Goal: Communication & Community: Answer question/provide support

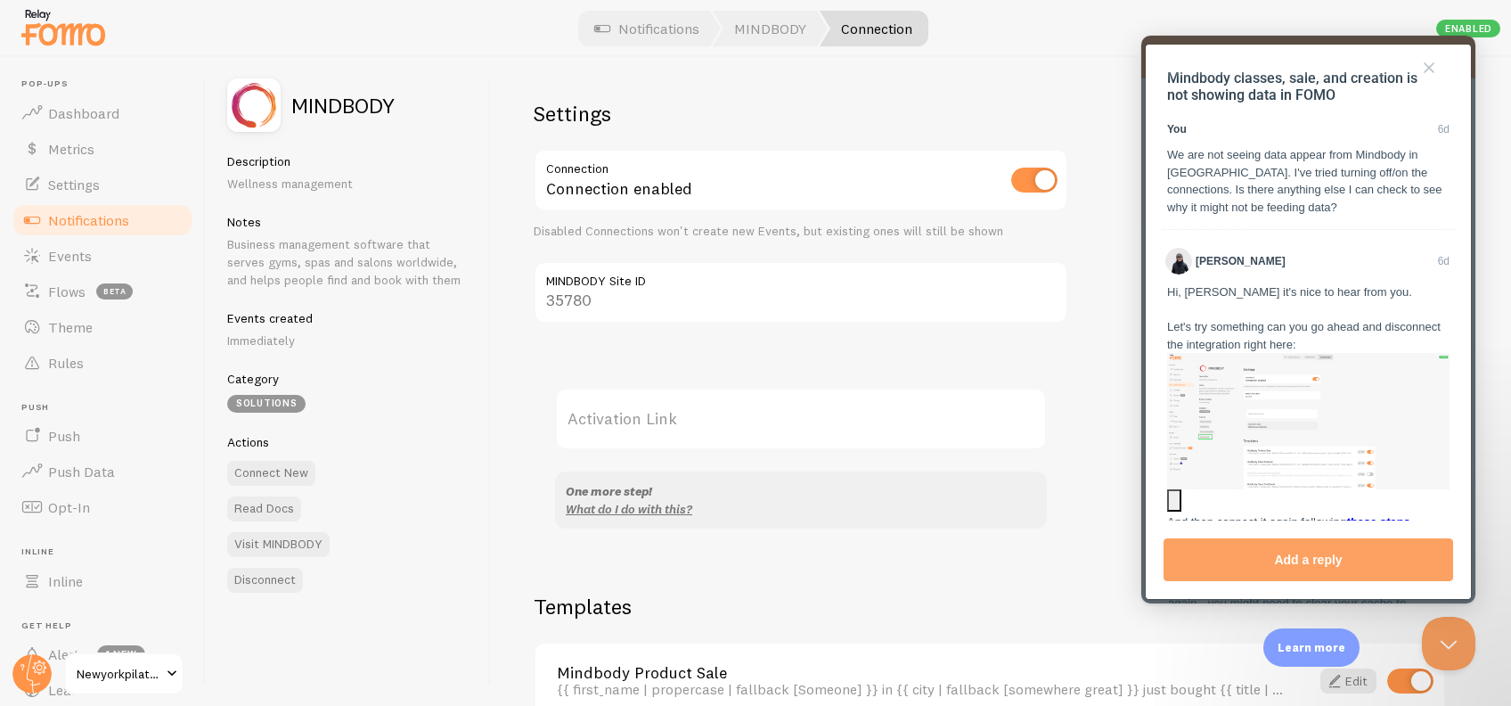
scroll to position [1098, 0]
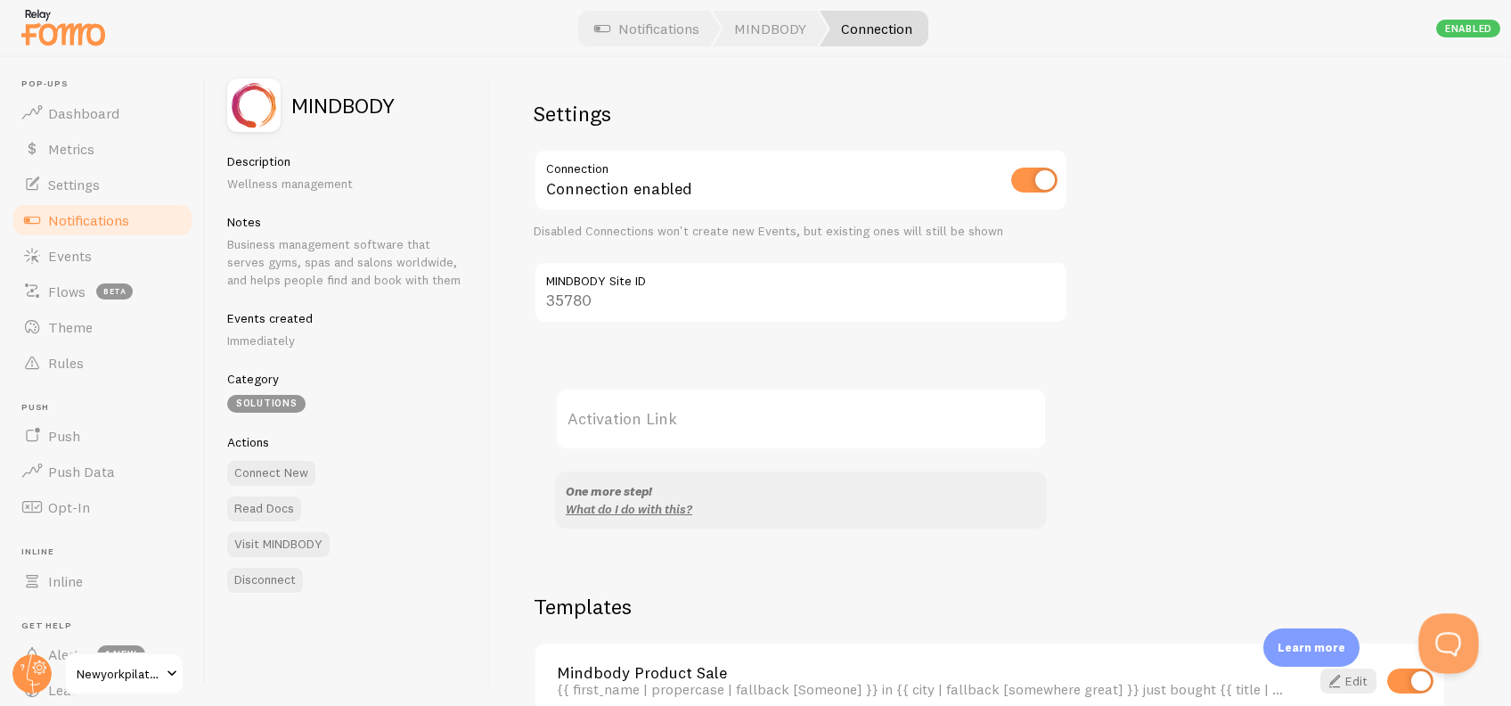
click at [1462, 622] on button "Open Beacon popover" at bounding box center [1445, 639] width 53 height 53
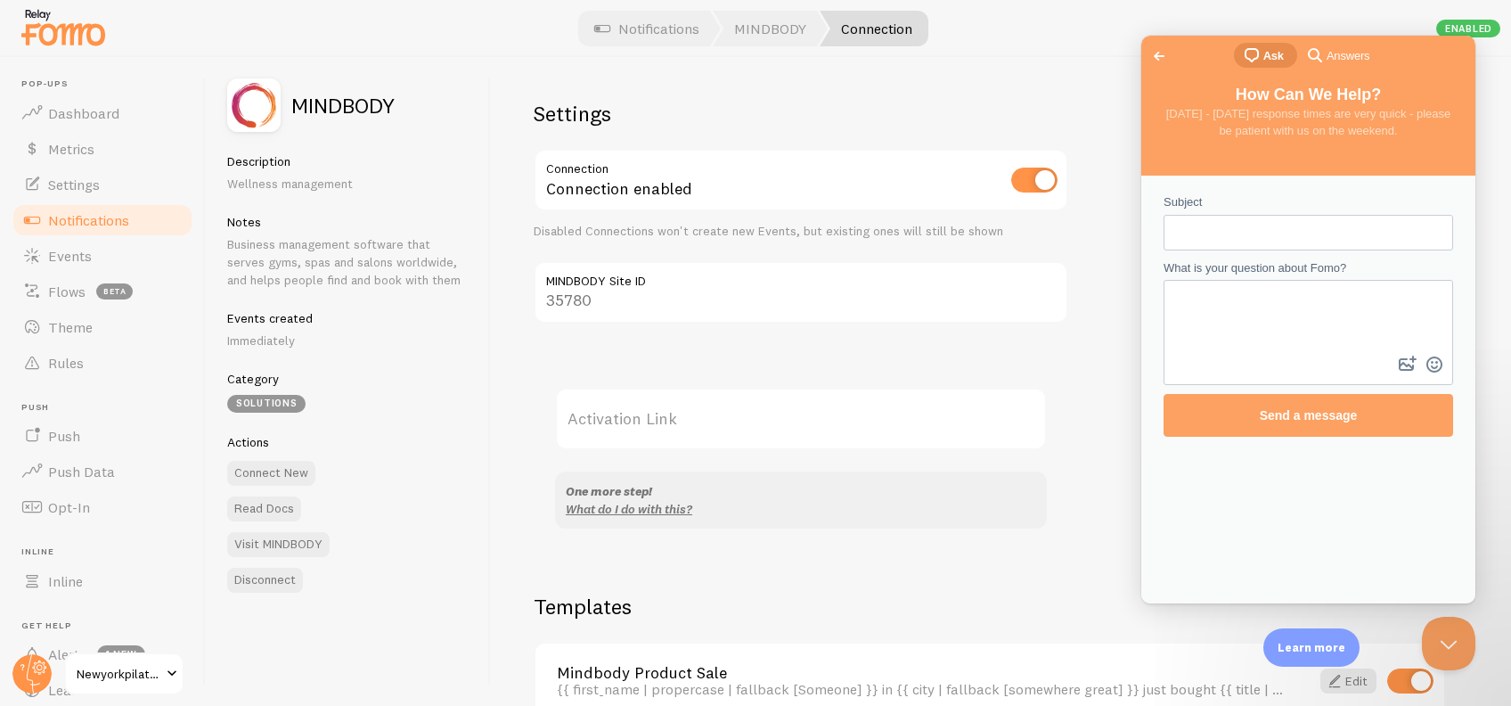
click at [1160, 43] on div "Go back chat-square Ask search-medium Answers" at bounding box center [1309, 57] width 334 height 43
click at [1160, 50] on span "Go back" at bounding box center [1159, 55] width 21 height 21
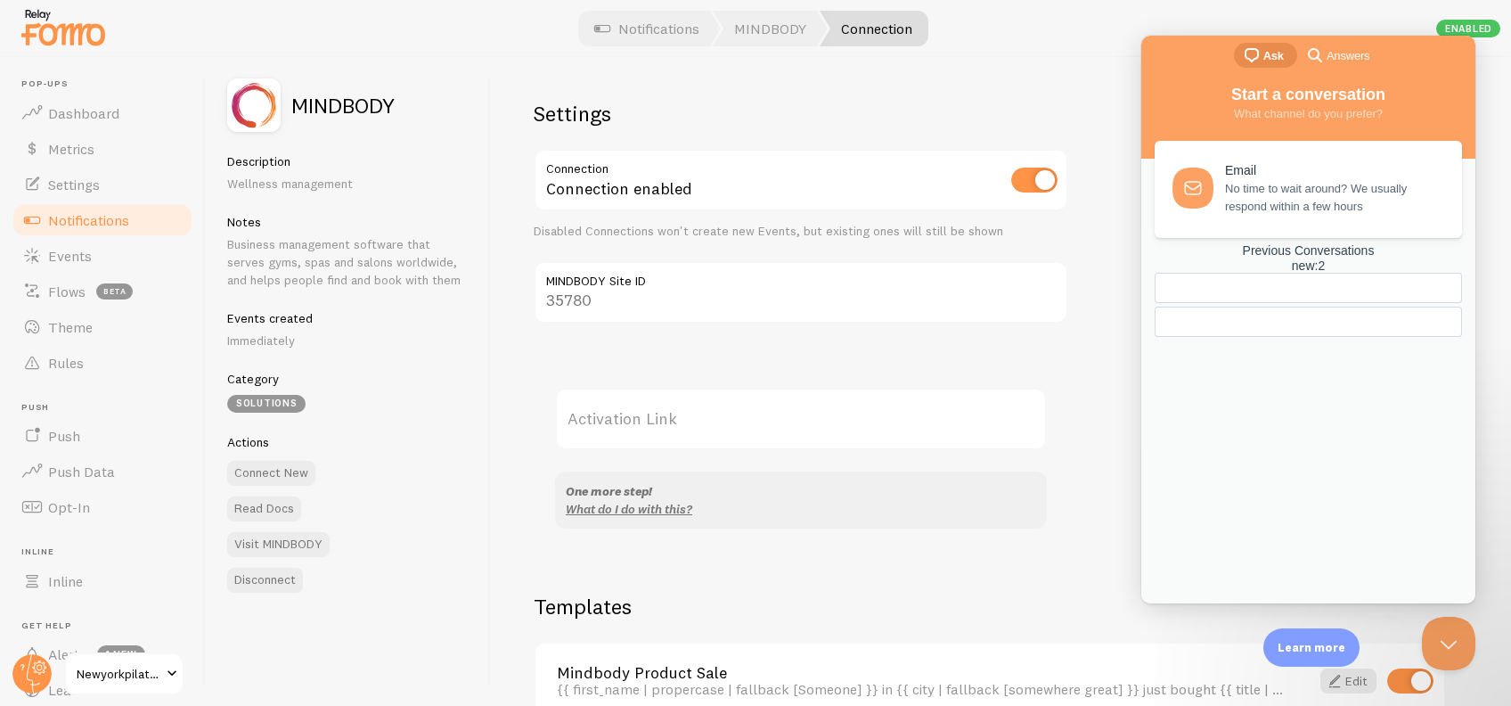
click at [1338, 337] on div at bounding box center [1308, 322] width 307 height 30
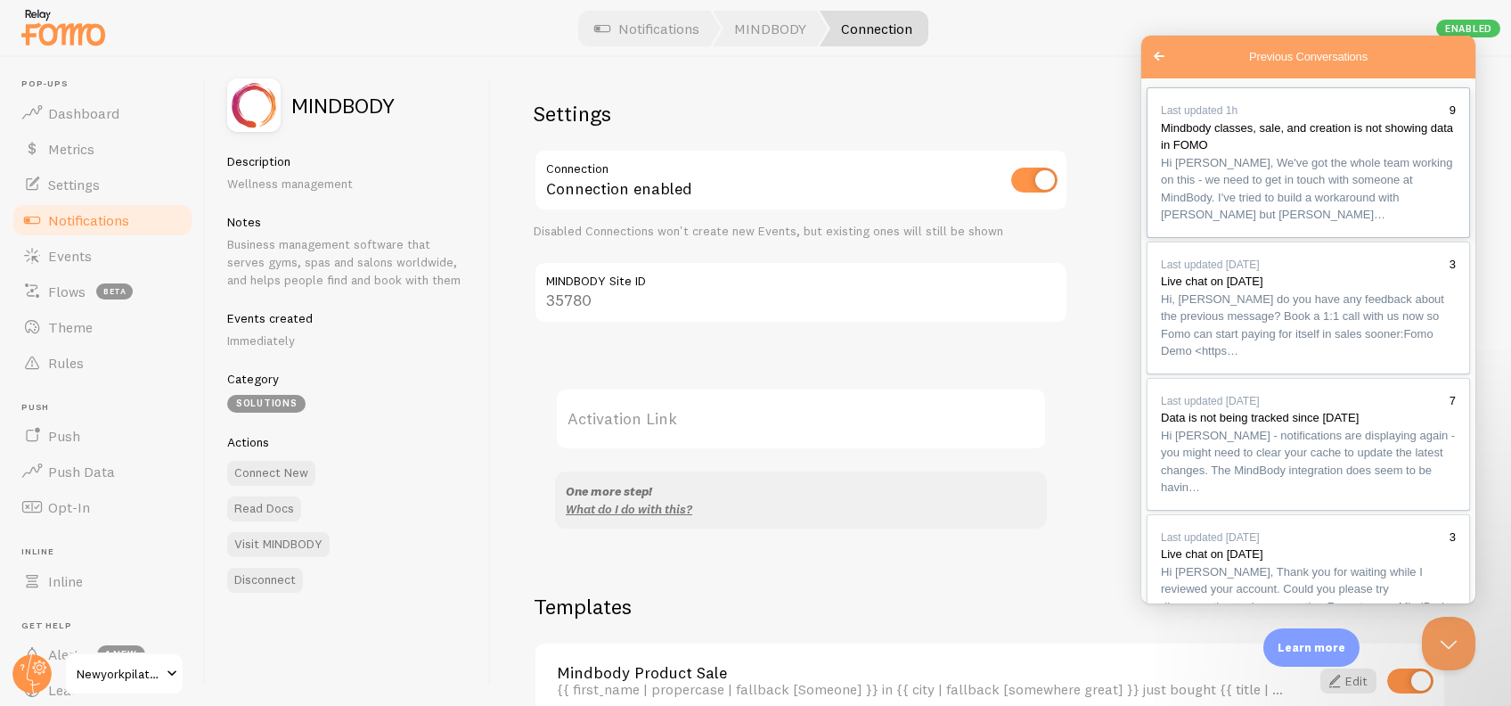
click at [1290, 224] on div "Previous Conversations" at bounding box center [1308, 224] width 295 height 0
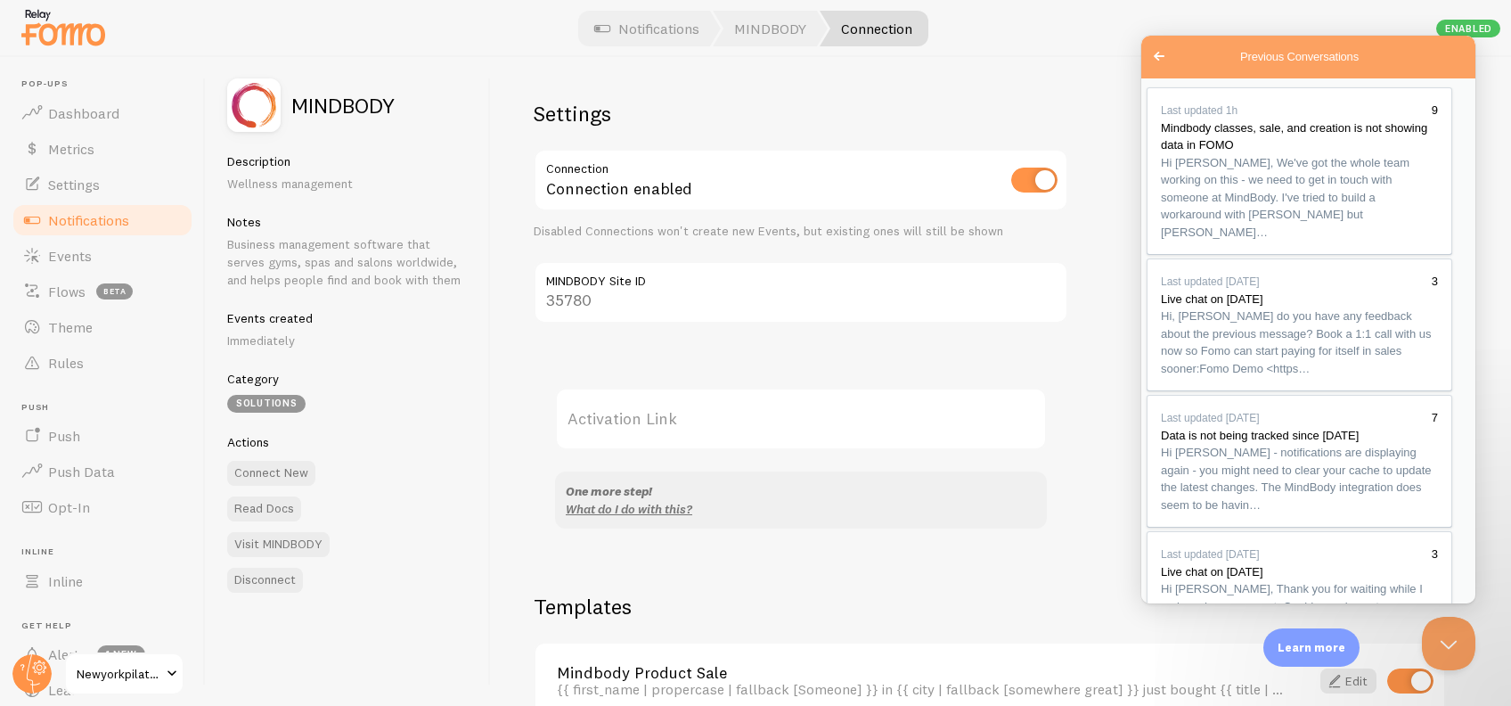
scroll to position [1344, 0]
drag, startPoint x: 1287, startPoint y: 480, endPoint x: 1148, endPoint y: 330, distance: 205.0
copy div "Hi Mike, We've got the whole team working on this - we need to get in touch wit…"
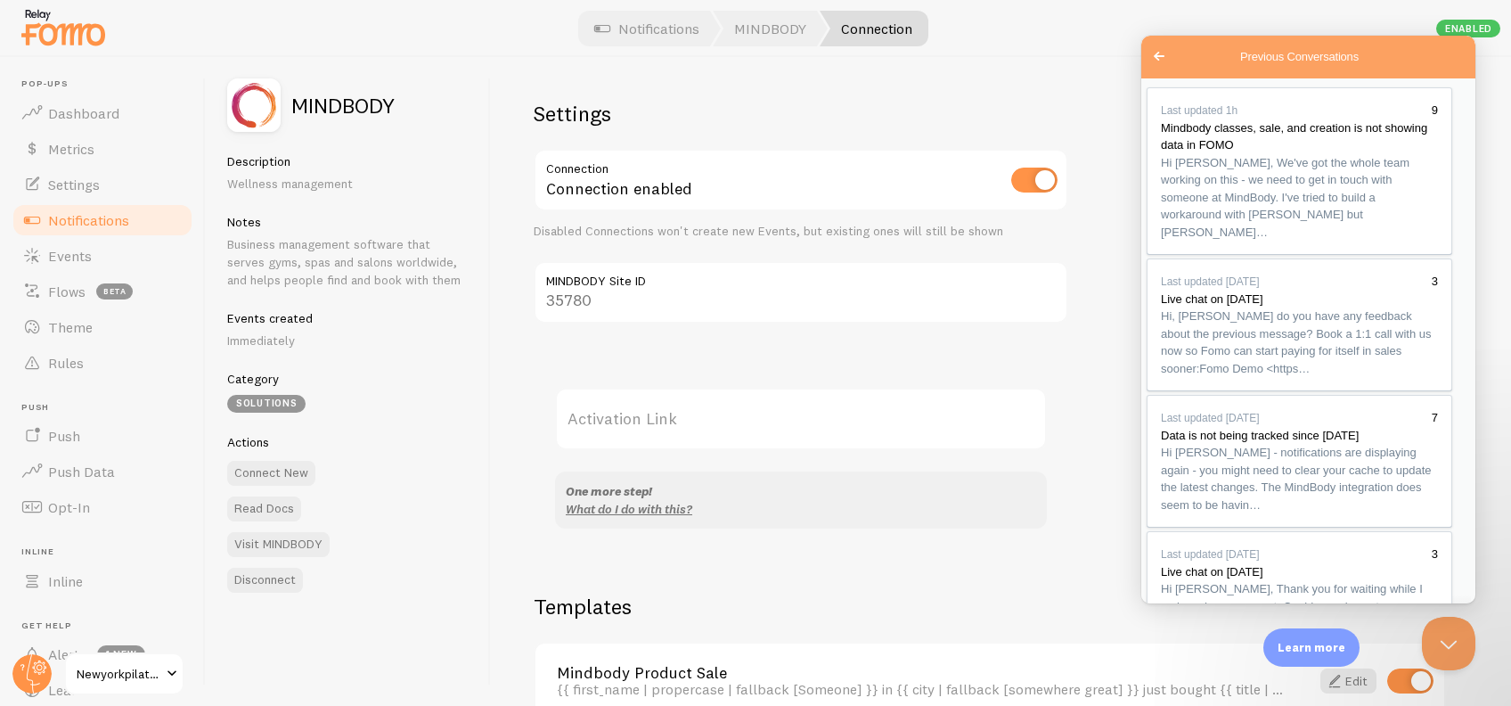
scroll to position [0, 0]
drag, startPoint x: 1302, startPoint y: 206, endPoint x: 1145, endPoint y: 159, distance: 163.8
copy div "We are not seeing data appear from Mindbody in [GEOGRAPHIC_DATA]. I've tried tu…"
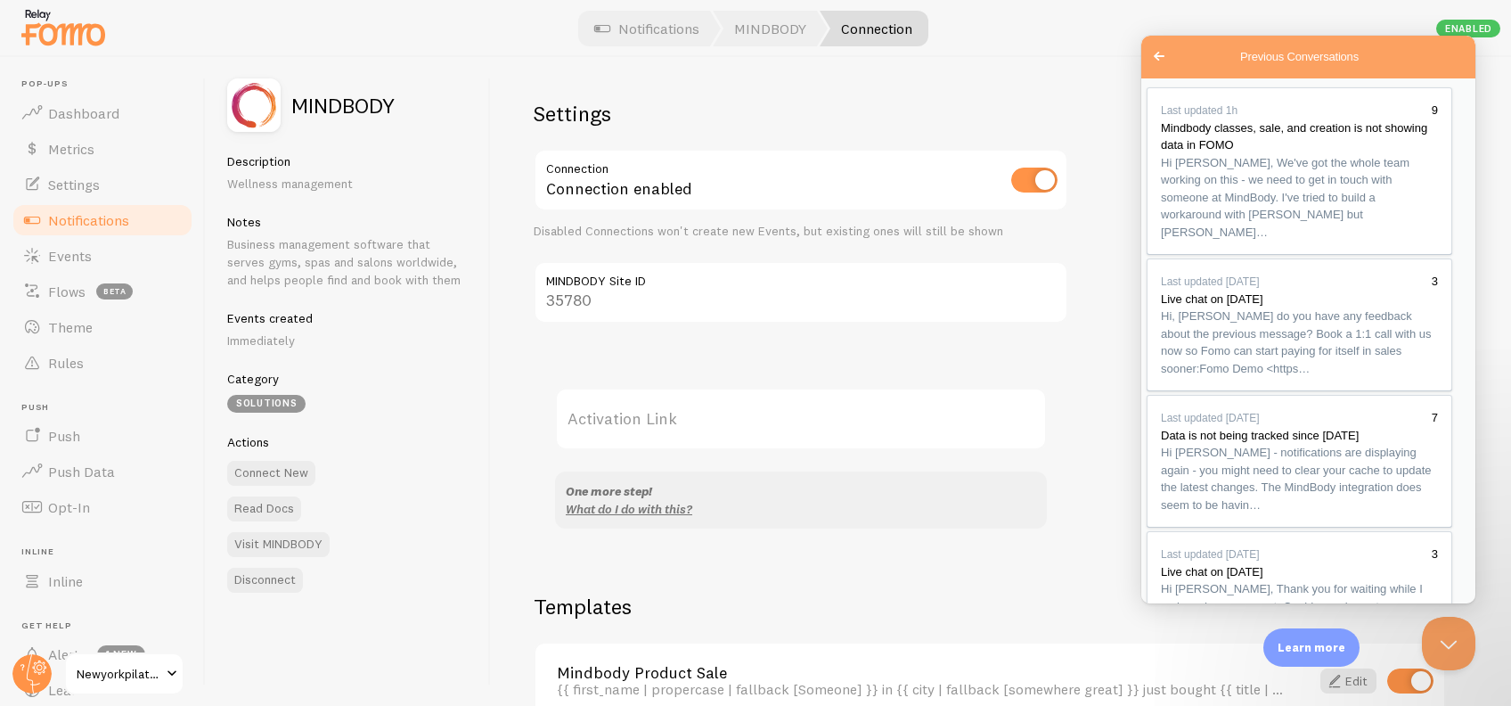
drag, startPoint x: 1191, startPoint y: 449, endPoint x: 1220, endPoint y: 464, distance: 33.1
copy div "add webhooks into your registration flow on Mindbody"
drag, startPoint x: 984, startPoint y: 435, endPoint x: 984, endPoint y: 409, distance: 25.8
click at [983, 435] on label "Activation Link" at bounding box center [801, 419] width 492 height 62
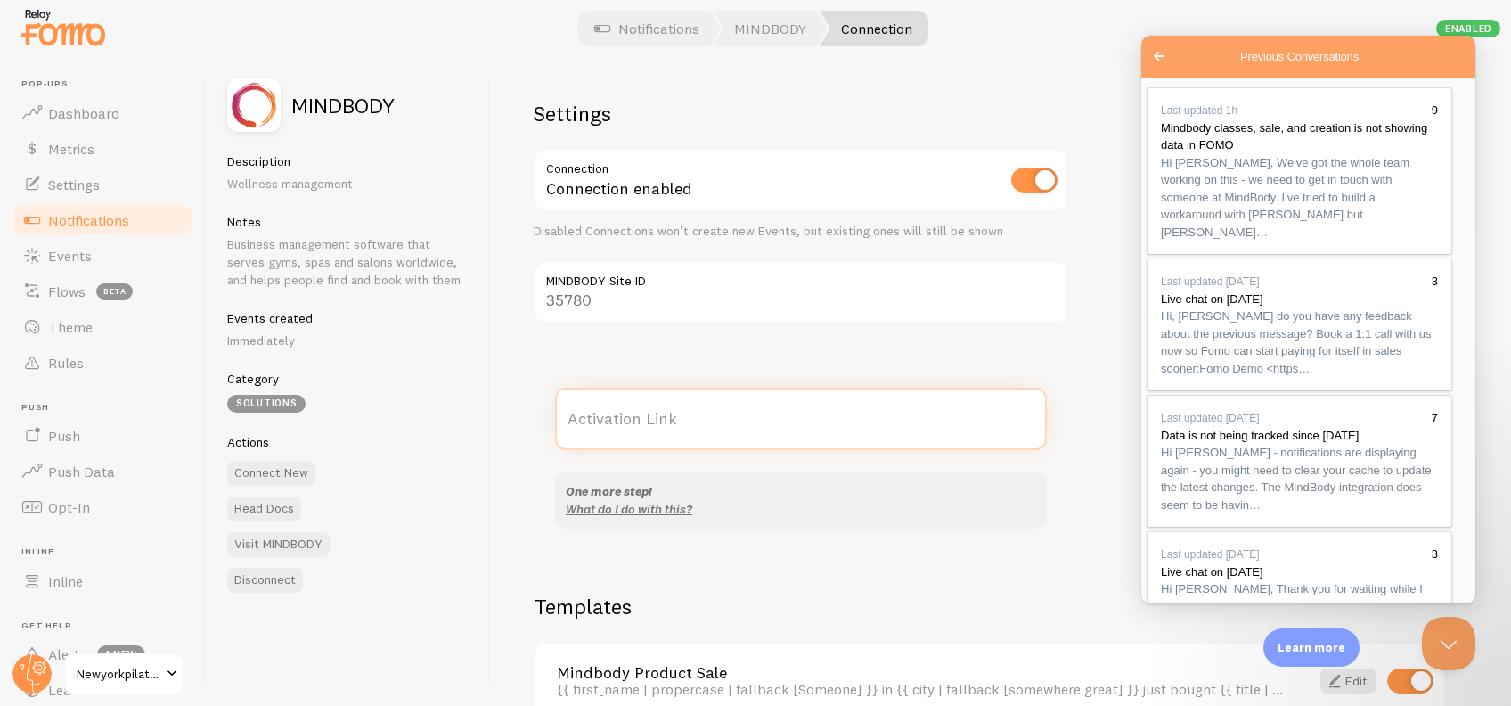
click at [983, 435] on input "Activation Link" at bounding box center [801, 419] width 492 height 62
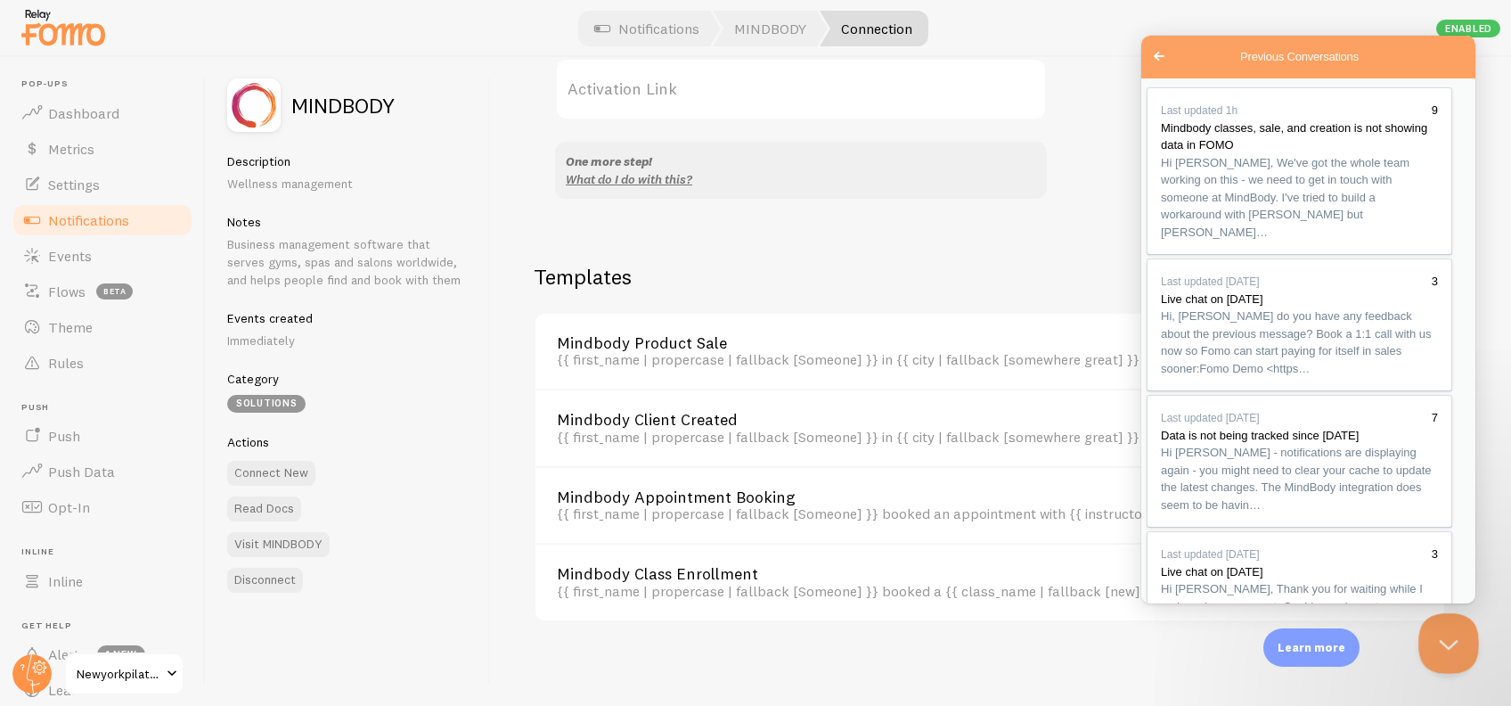
click at [1448, 655] on button "Close Beacon popover" at bounding box center [1445, 639] width 53 height 53
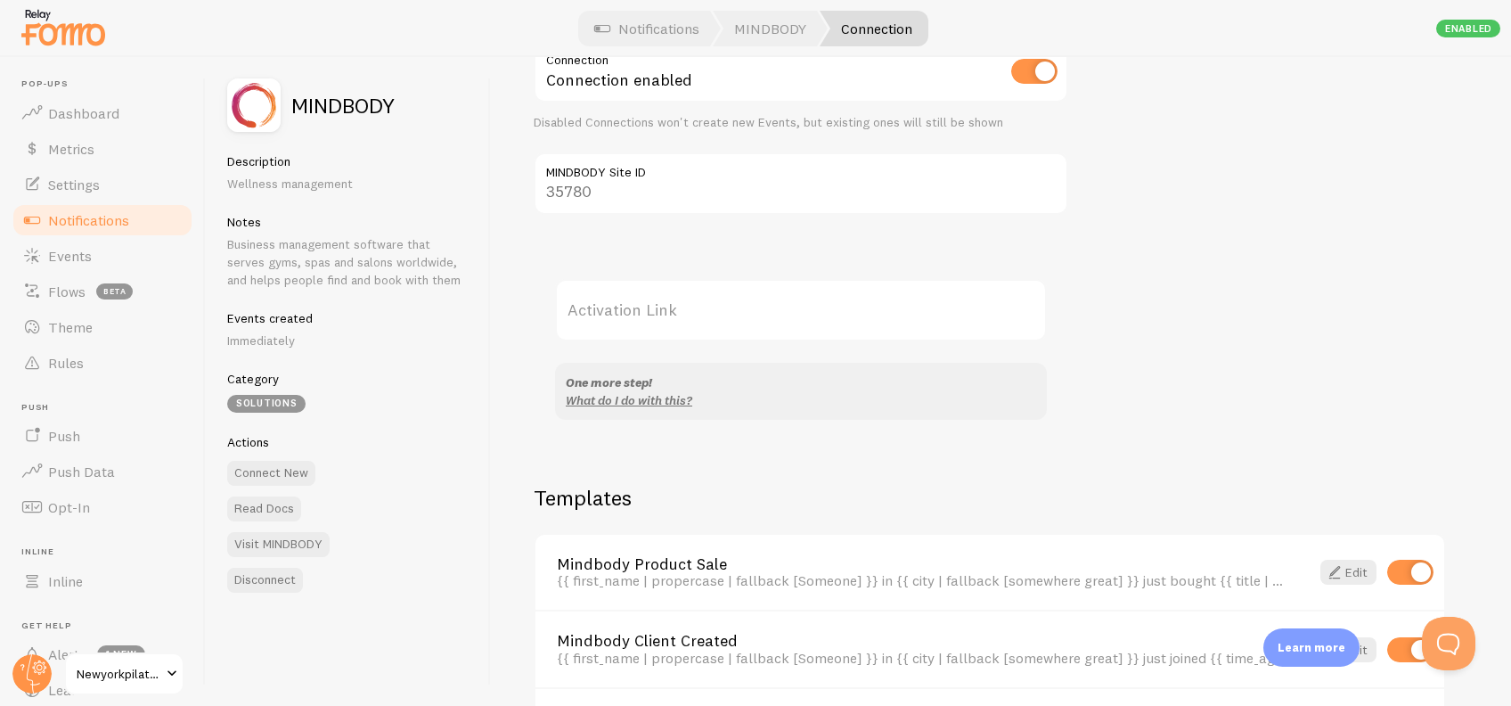
scroll to position [93, 0]
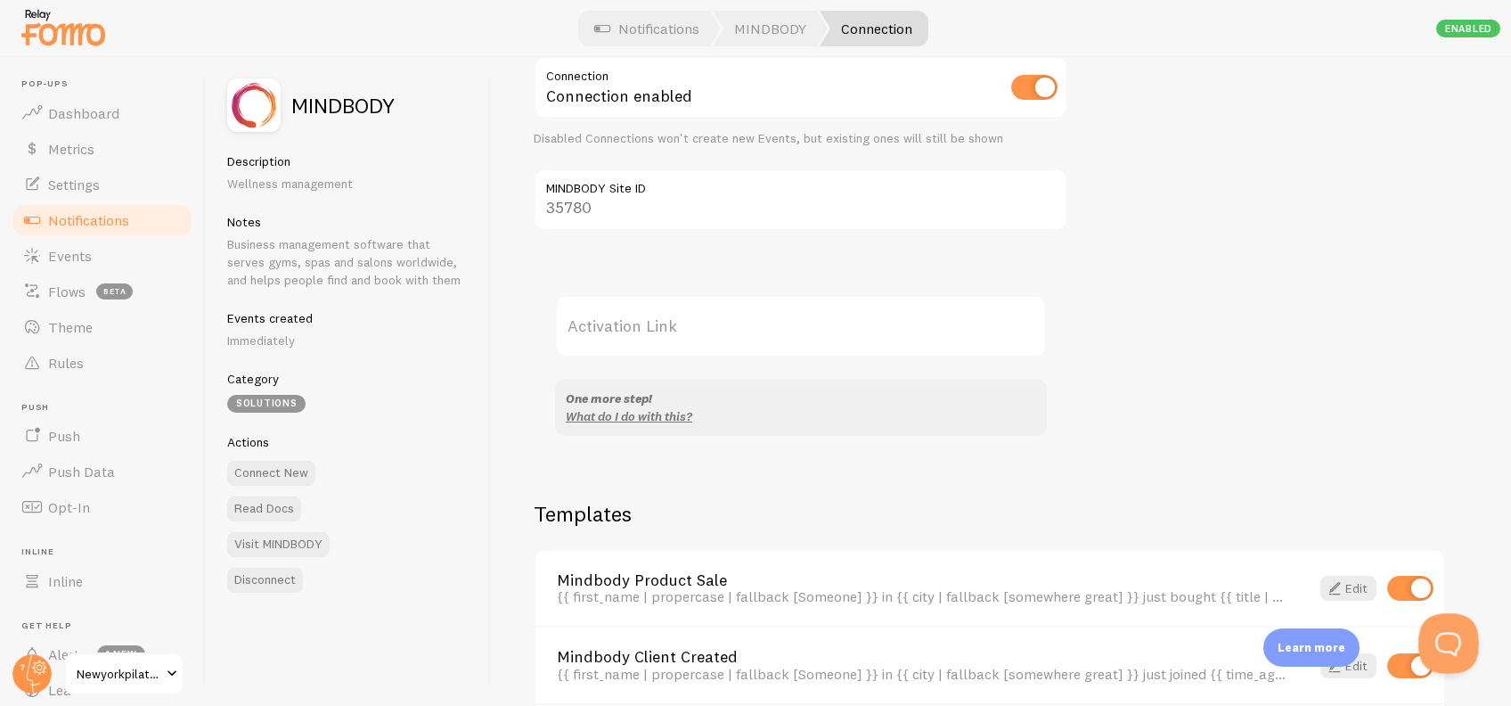
click at [1431, 661] on button "Open Beacon popover" at bounding box center [1445, 639] width 53 height 53
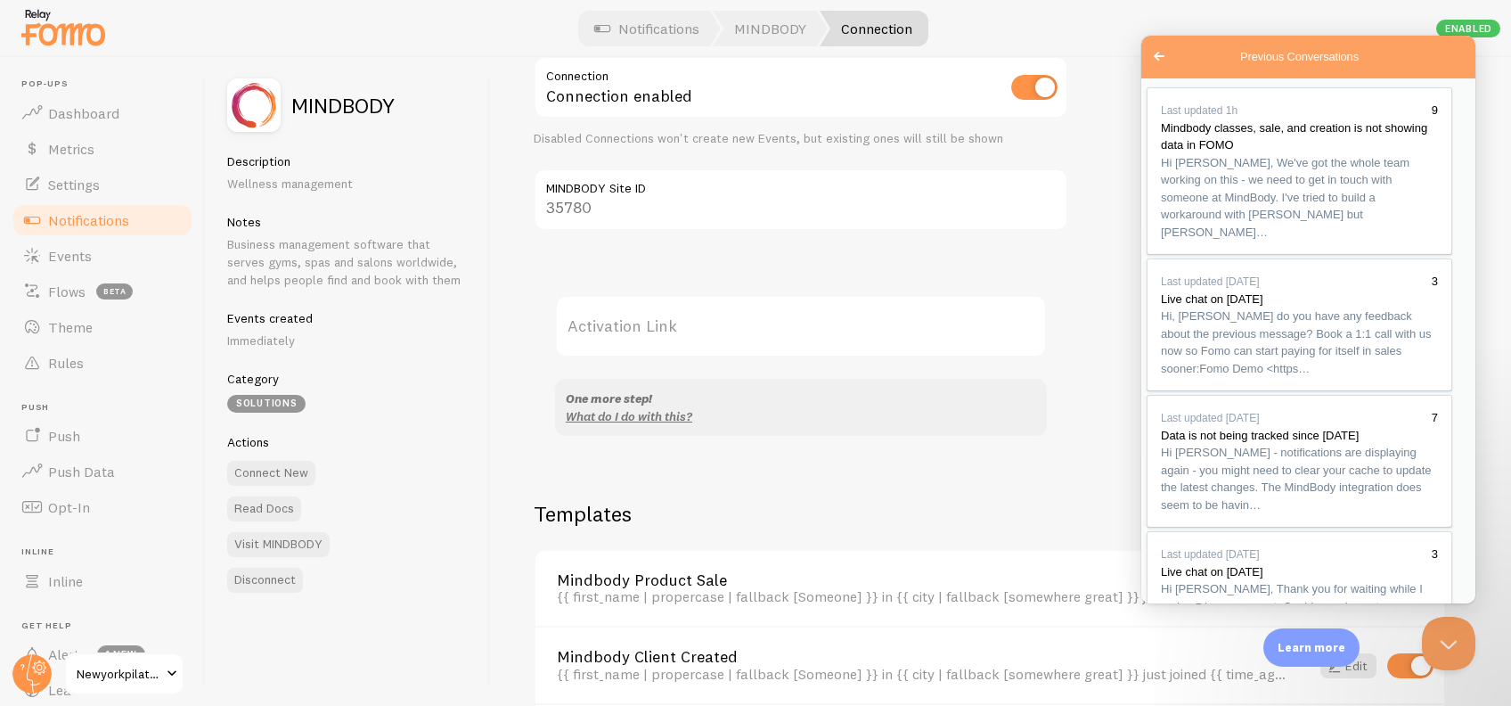
drag, startPoint x: 1447, startPoint y: 442, endPoint x: 1341, endPoint y: 433, distance: 106.4
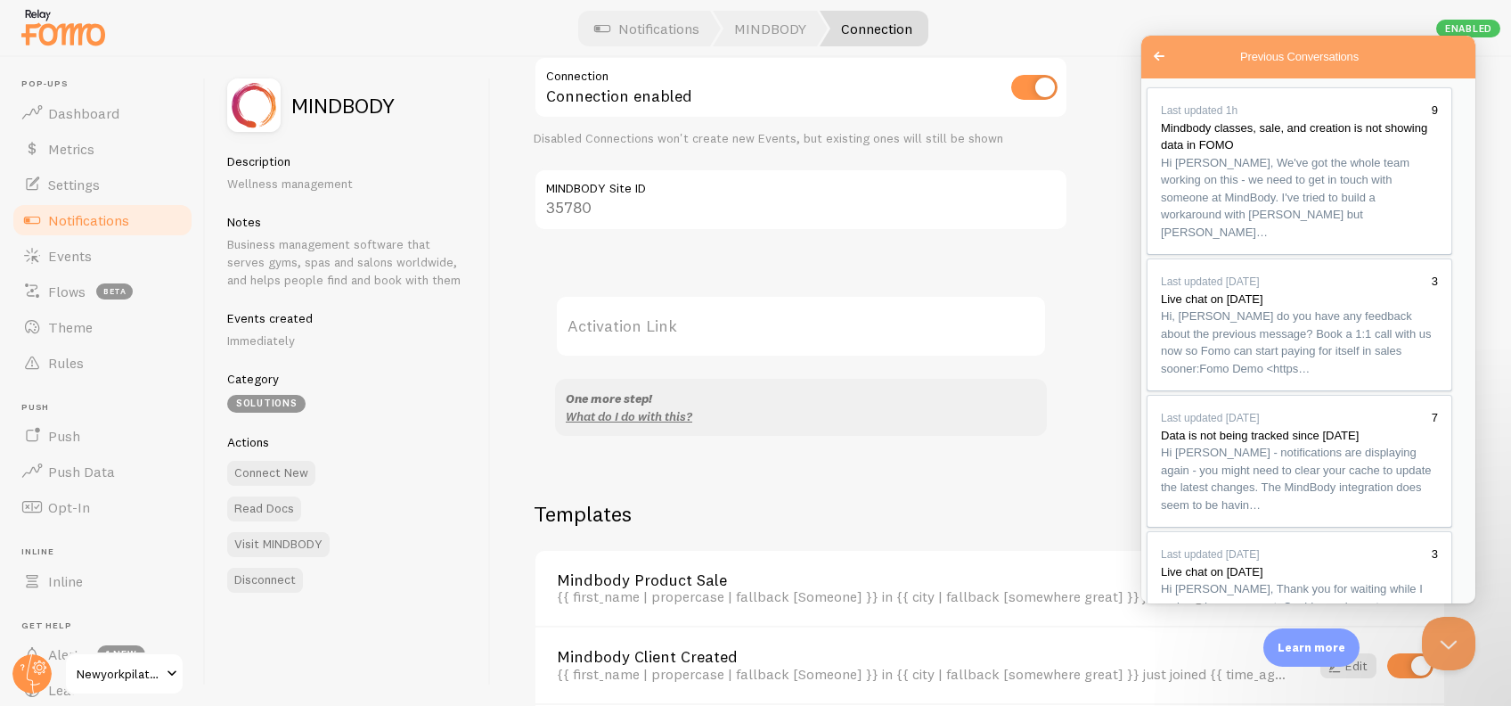
drag, startPoint x: 1446, startPoint y: 454, endPoint x: 1229, endPoint y: 410, distance: 222.0
paste textarea "I heard back from Mindbody support. They confirmed that Mindbody does have a We…"
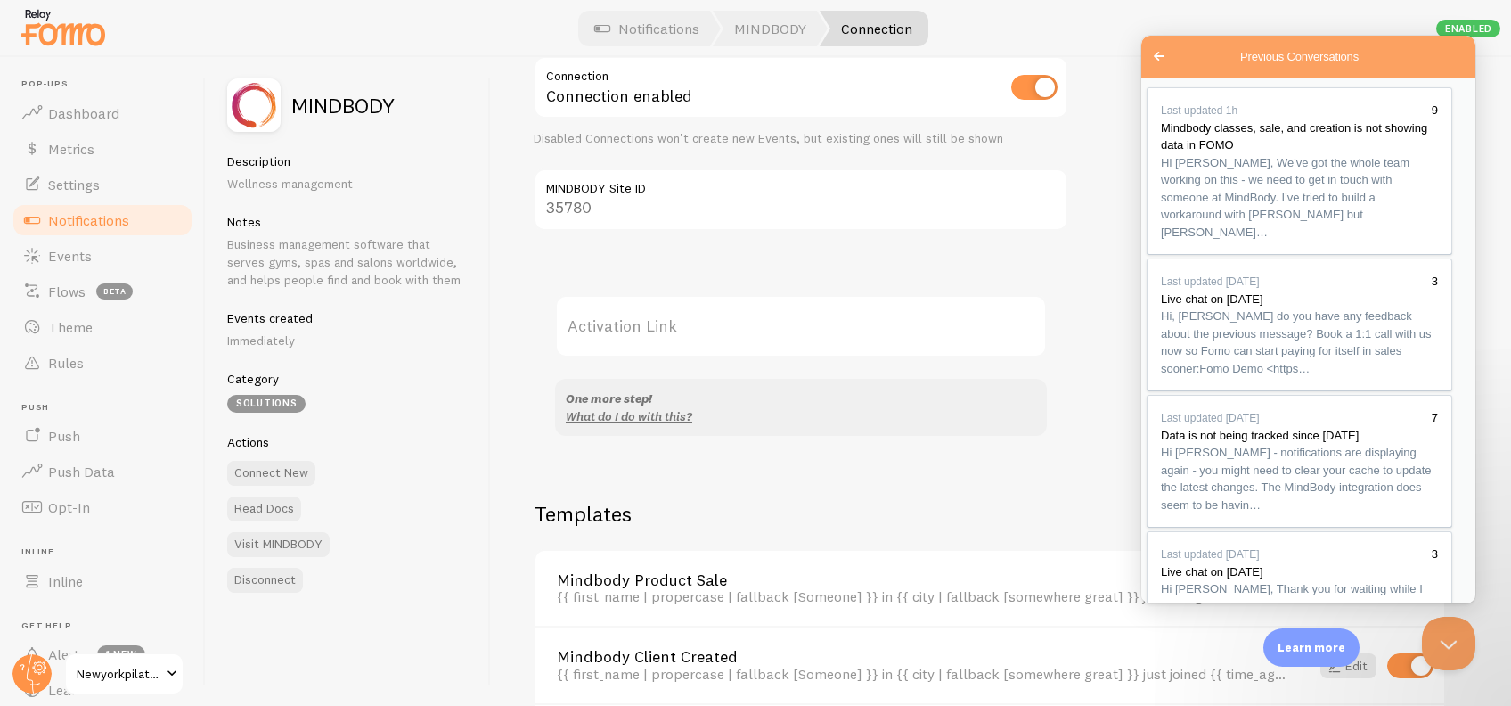
scroll to position [0, 0]
drag, startPoint x: 1226, startPoint y: 356, endPoint x: 1442, endPoint y: 346, distance: 215.9
drag, startPoint x: 1288, startPoint y: 392, endPoint x: 1292, endPoint y: 405, distance: 14.1
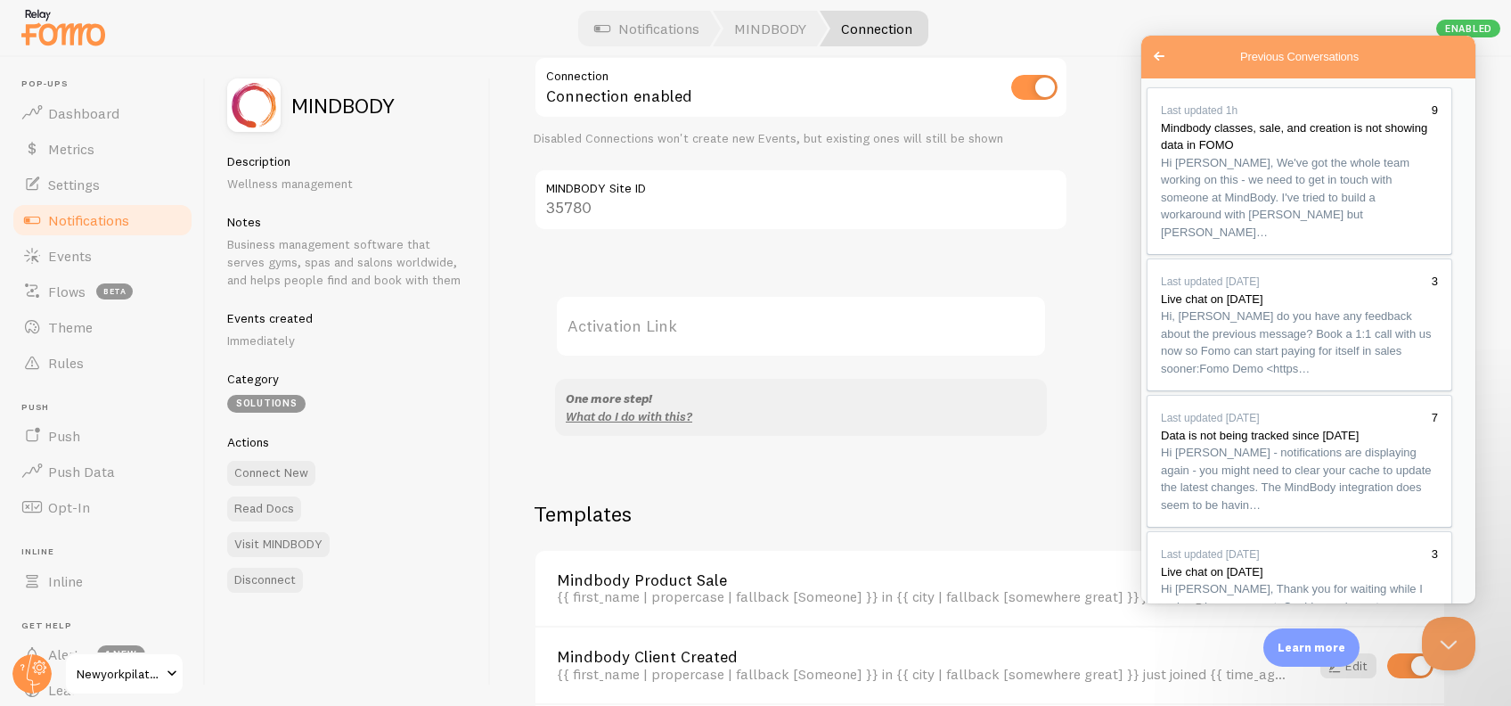
scroll to position [0, 0]
drag, startPoint x: 1226, startPoint y: 364, endPoint x: 1275, endPoint y: 378, distance: 51.0
drag, startPoint x: 1290, startPoint y: 375, endPoint x: 1254, endPoint y: 372, distance: 36.7
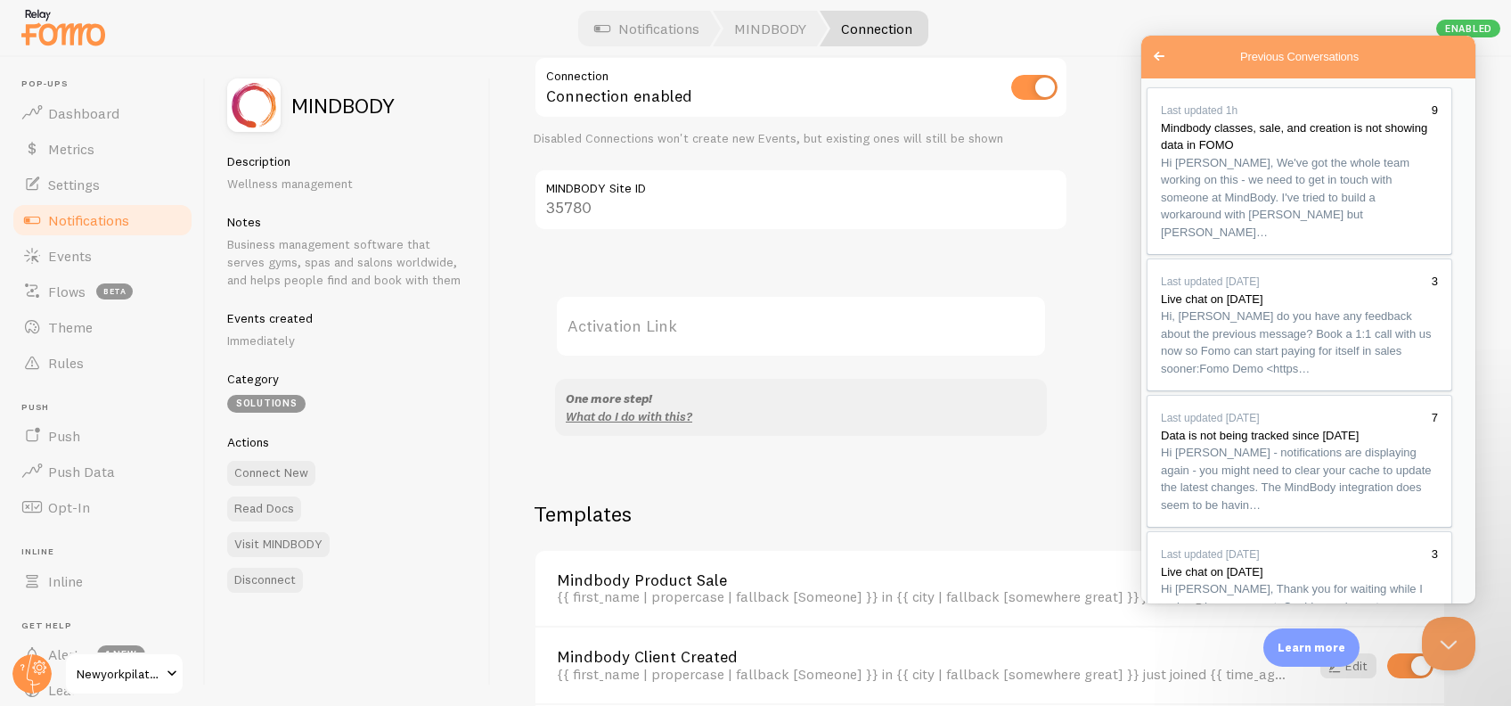
drag, startPoint x: 1282, startPoint y: 376, endPoint x: 1224, endPoint y: 377, distance: 58.8
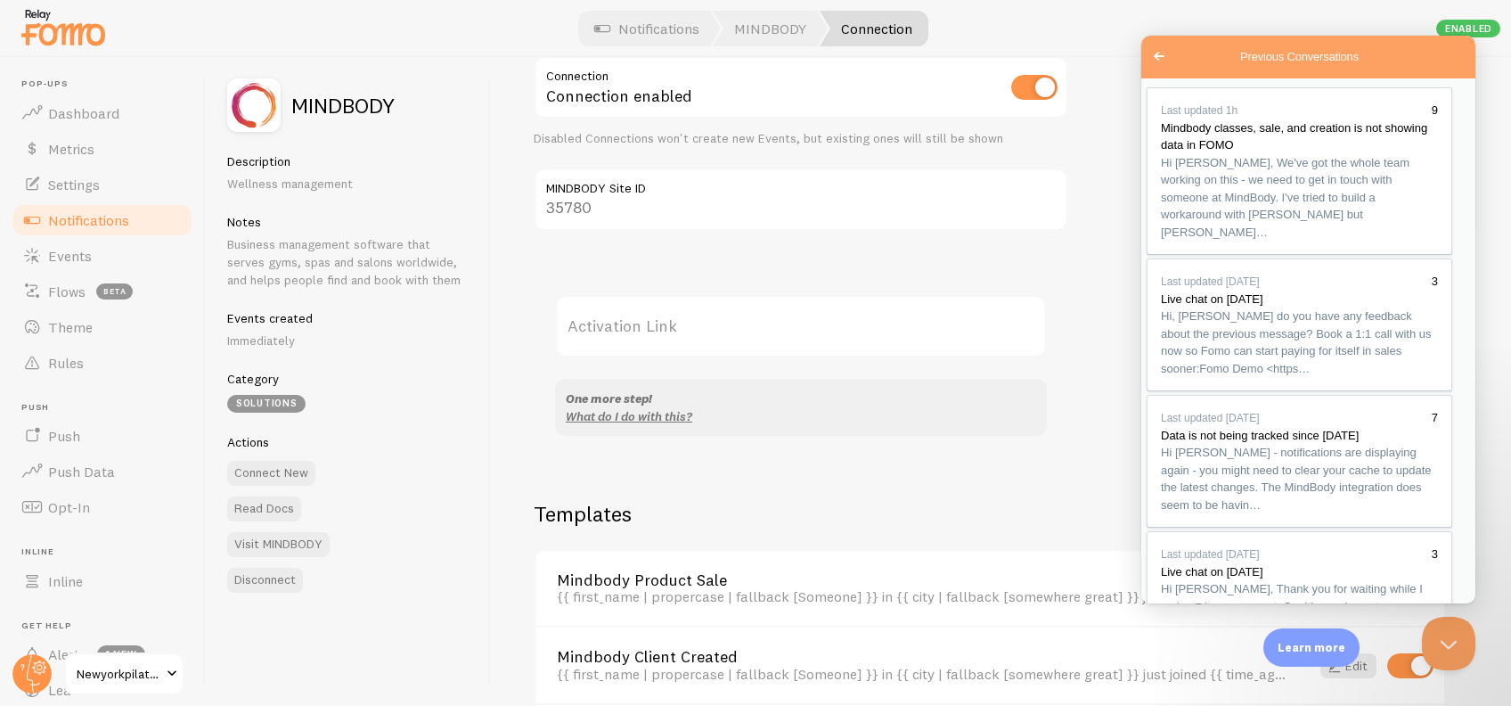
drag, startPoint x: 1261, startPoint y: 489, endPoint x: 1076, endPoint y: 398, distance: 205.6
paste textarea "confirmed they have a Webhooks API. We can set up webhook subscriptions that se…"
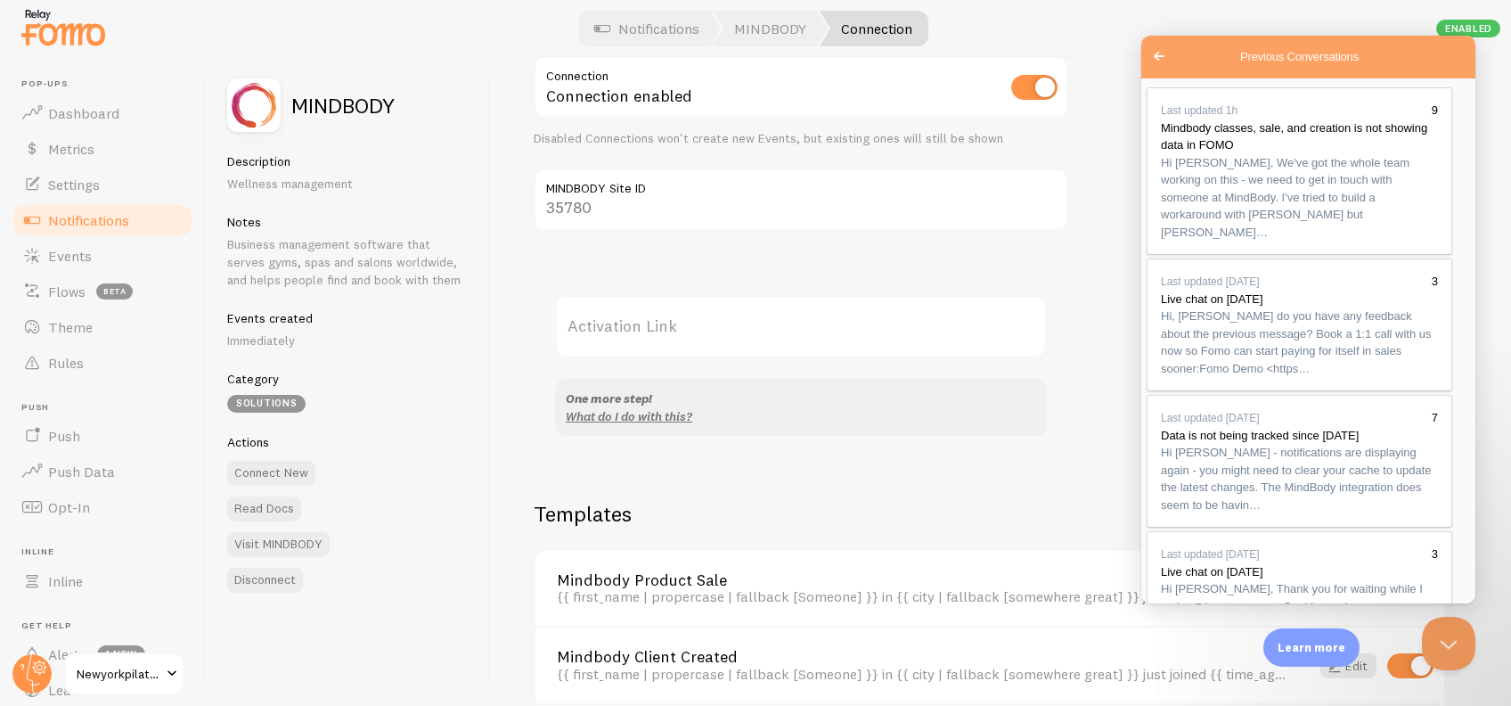
type textarea "Hi Janice, Mindbody confirmed they have a Webhooks API. We can set up webhook s…"
click at [1445, 633] on button "Close Beacon popover" at bounding box center [1445, 639] width 53 height 53
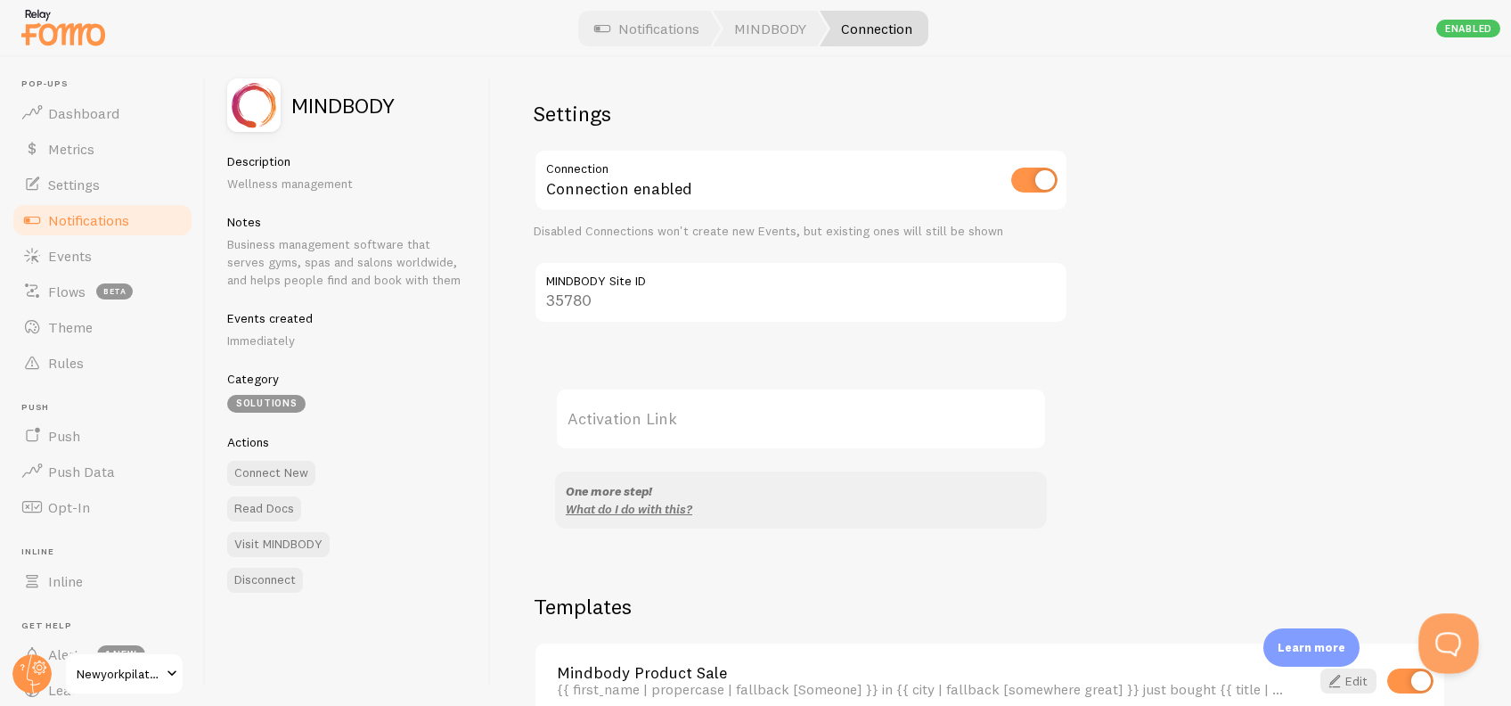
click at [1437, 643] on button "Open Beacon popover" at bounding box center [1445, 639] width 53 height 53
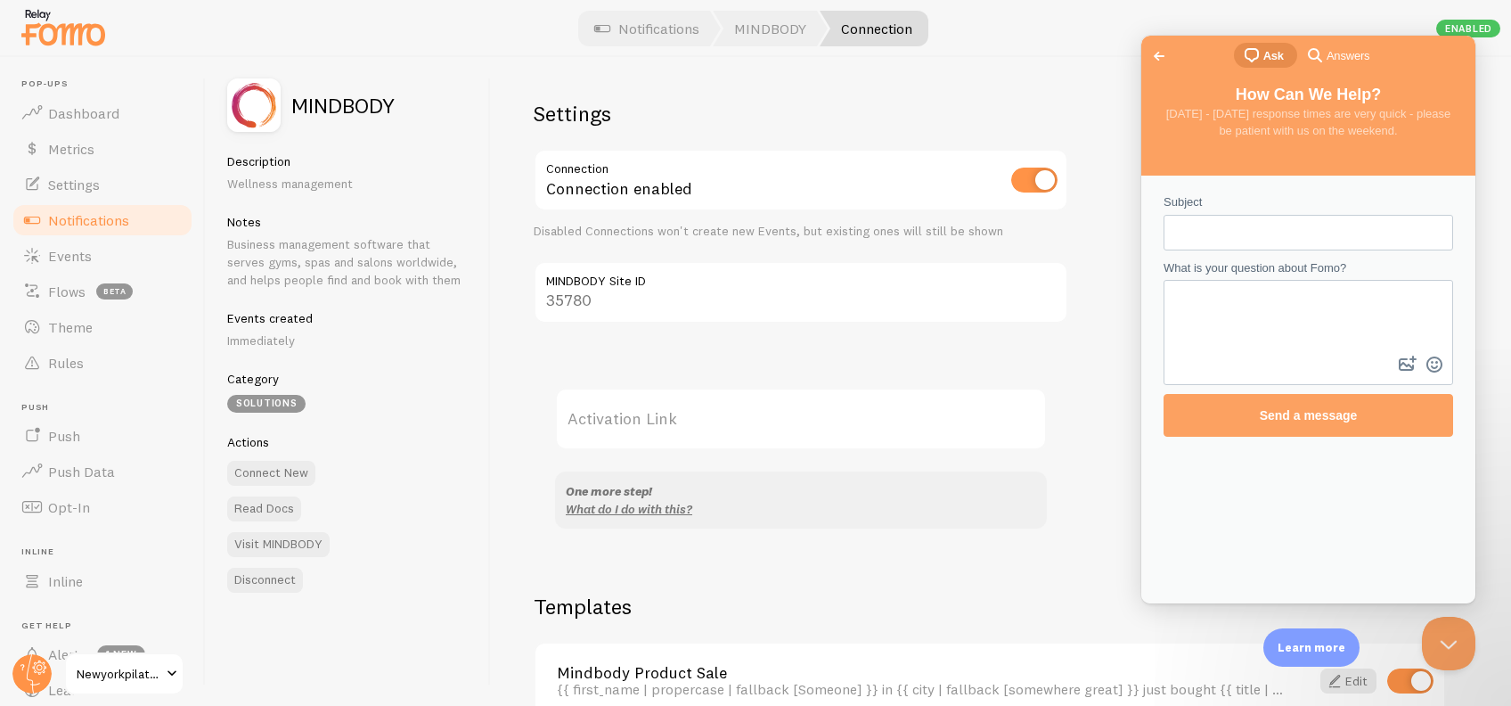
click at [1158, 64] on span "Go back" at bounding box center [1159, 55] width 21 height 21
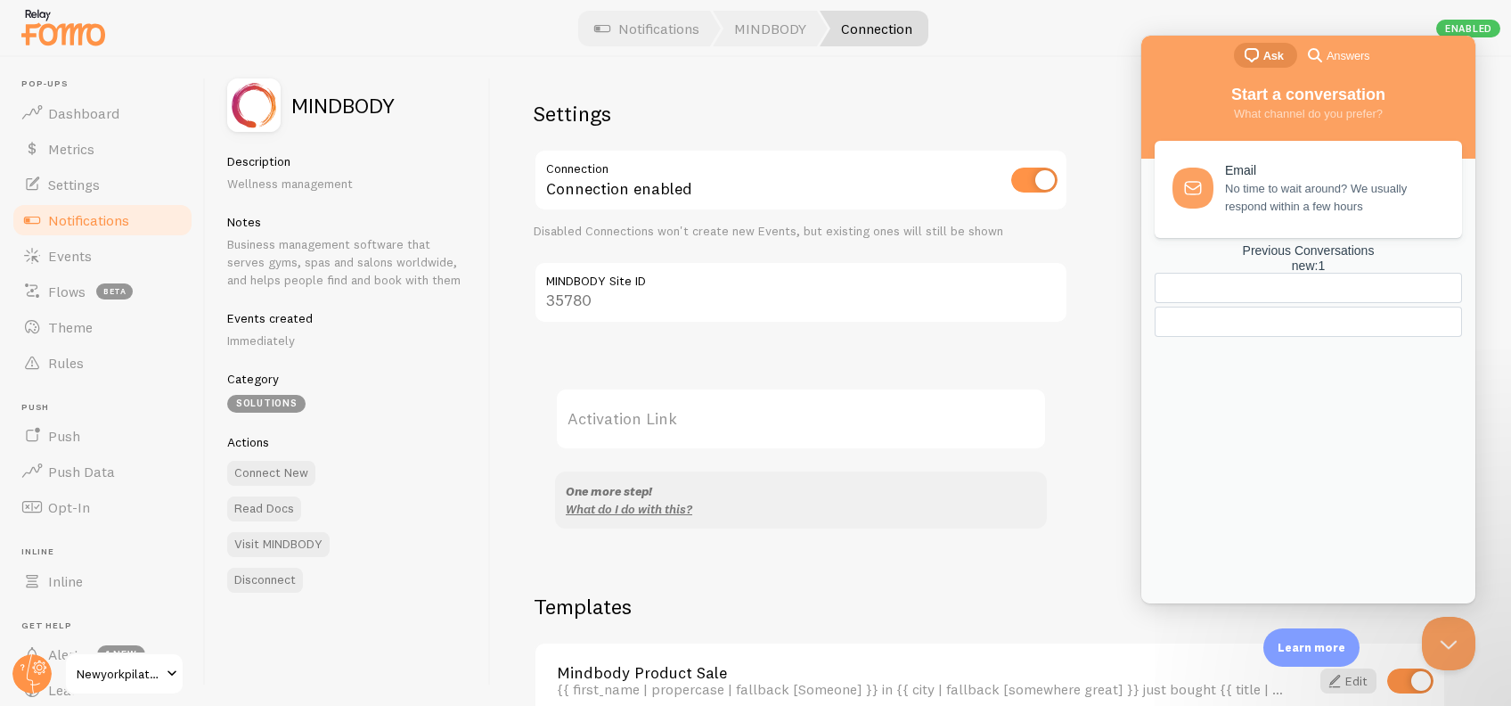
click at [1330, 337] on div at bounding box center [1308, 322] width 307 height 30
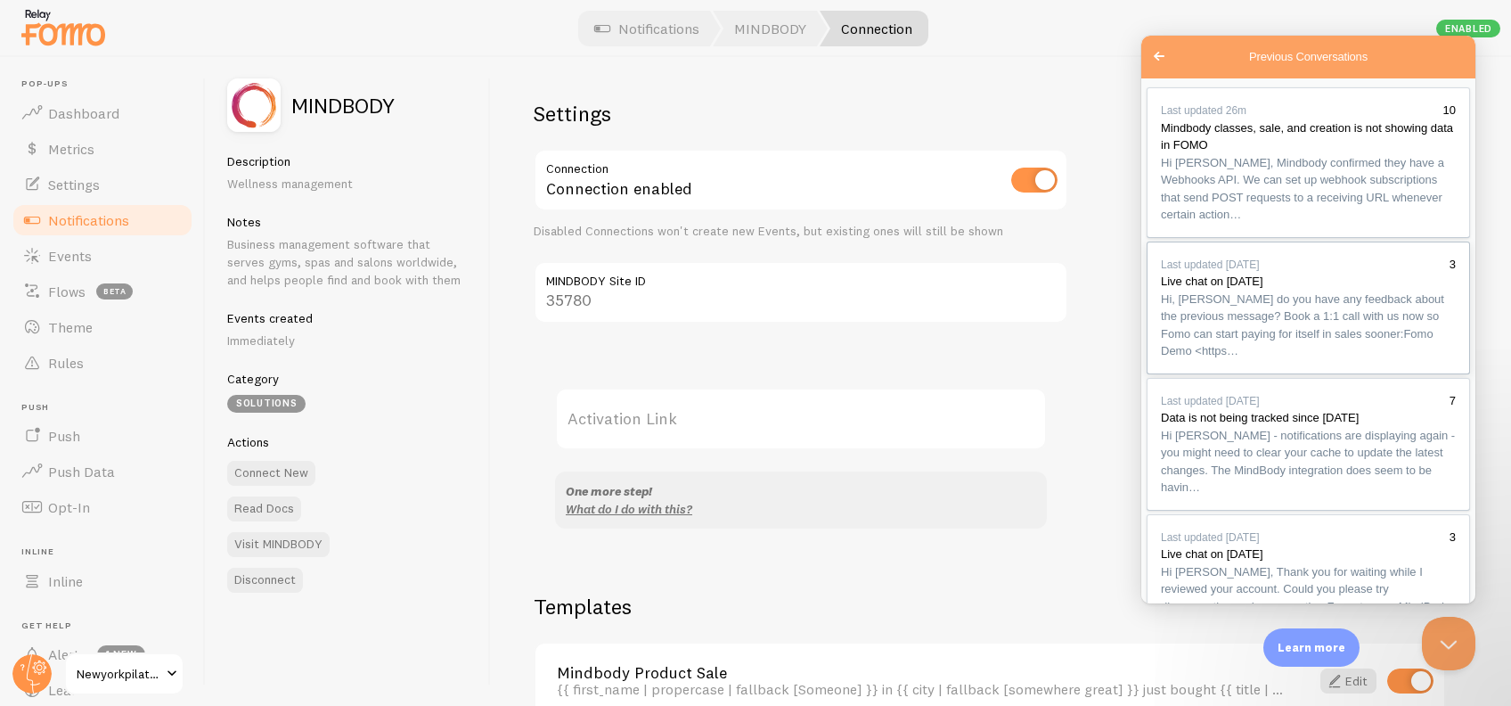
click at [1331, 360] on span "Hi, [PERSON_NAME] do you have any feedback about the previous message? Book a 1…" at bounding box center [1308, 326] width 295 height 70
click at [1178, 612] on button "Close" at bounding box center [1162, 623] width 32 height 23
